Goal: Task Accomplishment & Management: Manage account settings

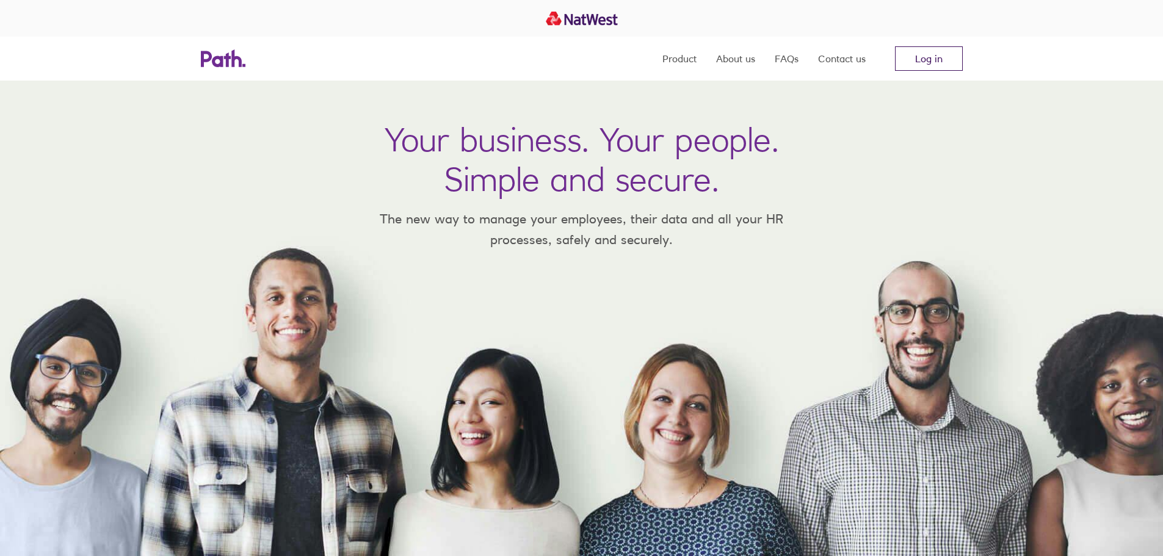
drag, startPoint x: 0, startPoint y: 0, endPoint x: 932, endPoint y: 51, distance: 933.0
click at [932, 51] on link "Log in" at bounding box center [929, 58] width 68 height 24
click at [926, 56] on link "Log in" at bounding box center [929, 58] width 68 height 24
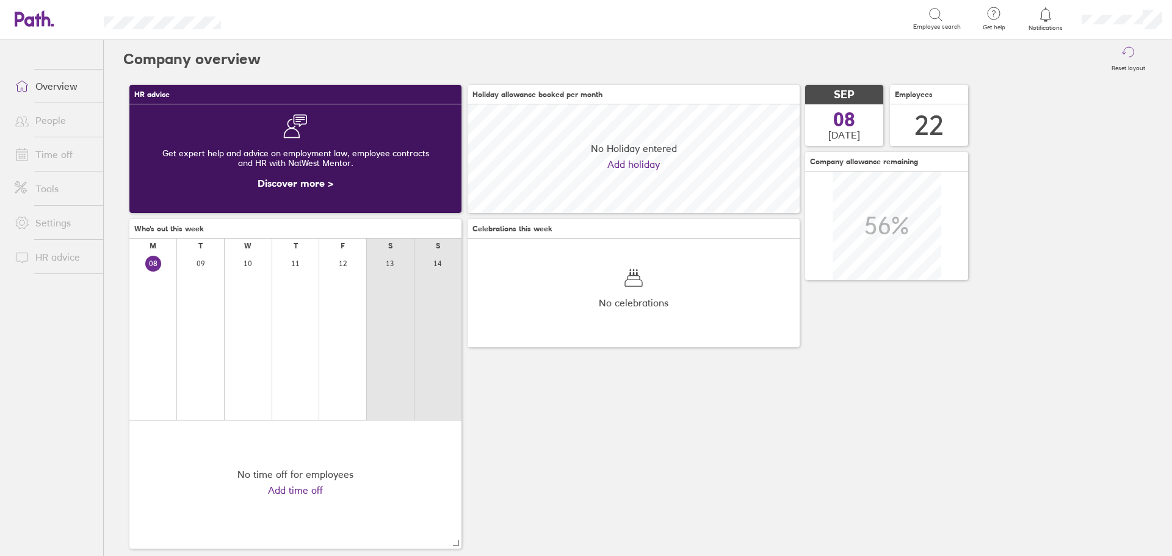
scroll to position [109, 332]
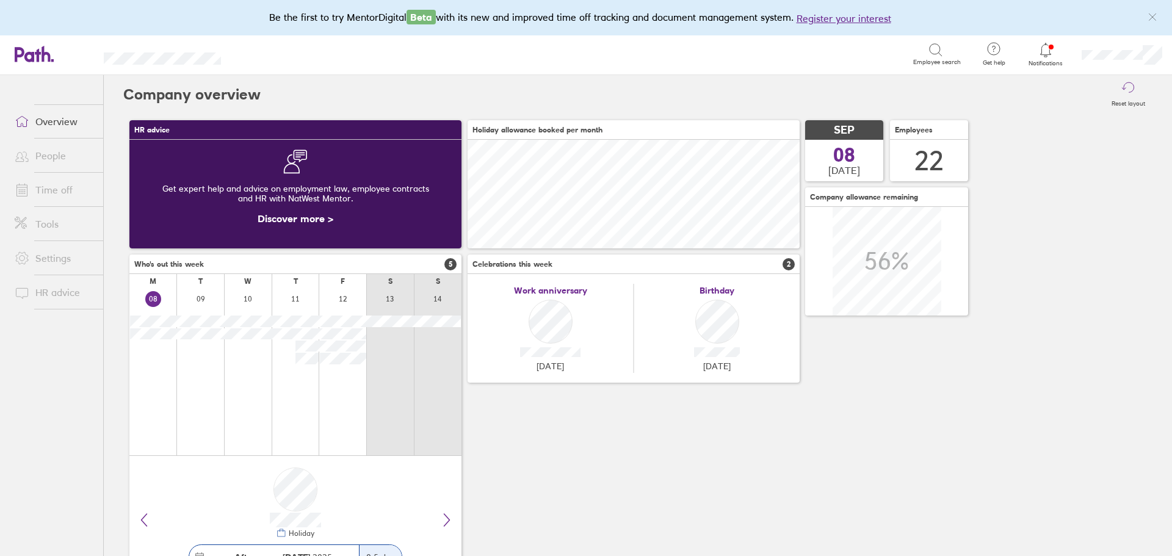
click at [60, 187] on link "Time off" at bounding box center [54, 190] width 98 height 24
